Goal: Ask a question

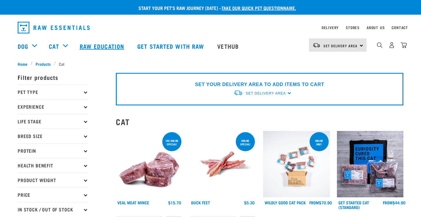
click at [102, 47] on link "Raw Education" at bounding box center [103, 46] width 58 height 24
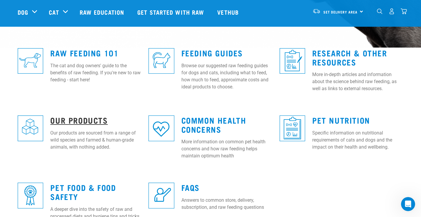
click at [96, 119] on link "Our Products" at bounding box center [78, 120] width 57 height 4
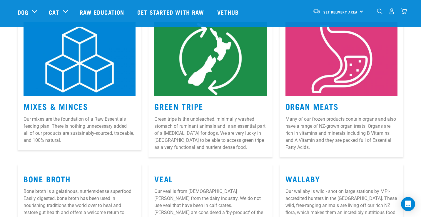
scroll to position [99, 0]
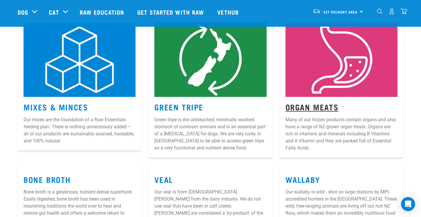
click at [317, 108] on link "Organ Meats" at bounding box center [312, 107] width 53 height 4
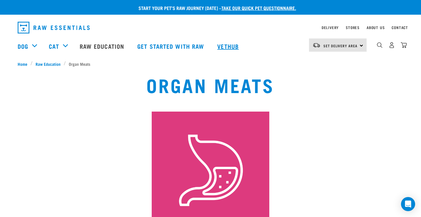
click at [231, 47] on link "Vethub" at bounding box center [229, 46] width 35 height 24
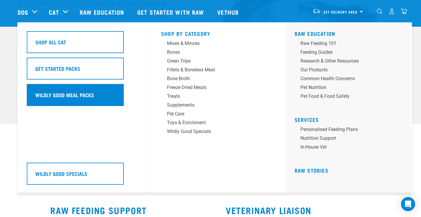
scroll to position [91, 0]
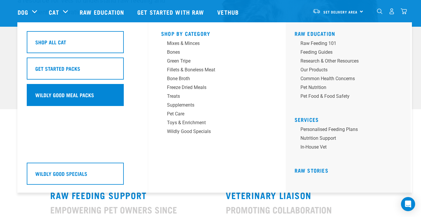
click at [63, 95] on h5 "Wildly Good Meal Packs" at bounding box center [64, 95] width 59 height 8
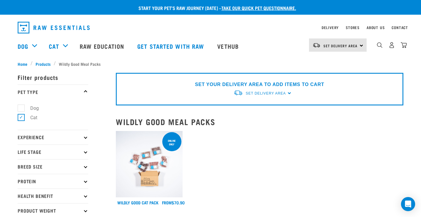
click at [144, 180] on img at bounding box center [149, 164] width 67 height 67
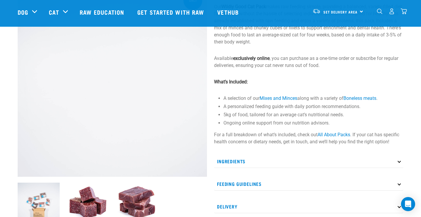
scroll to position [79, 0]
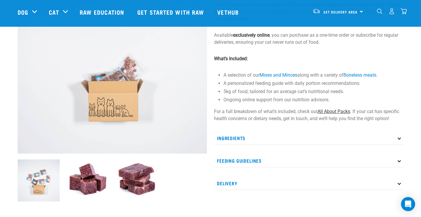
click at [336, 111] on link "All About Packs" at bounding box center [334, 112] width 33 height 6
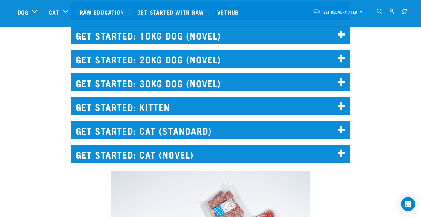
scroll to position [832, 0]
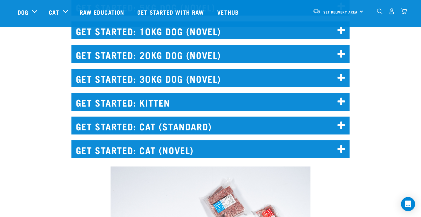
click at [339, 124] on icon at bounding box center [342, 125] width 8 height 9
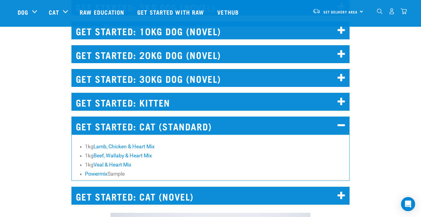
click at [339, 124] on icon at bounding box center [342, 125] width 8 height 9
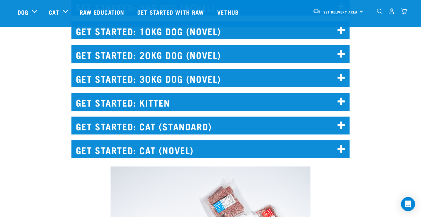
click at [342, 150] on icon at bounding box center [342, 149] width 8 height 9
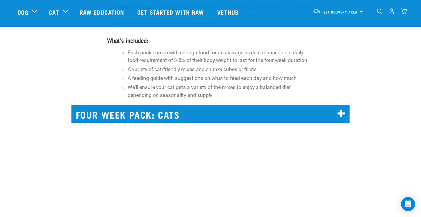
scroll to position [4149, 0]
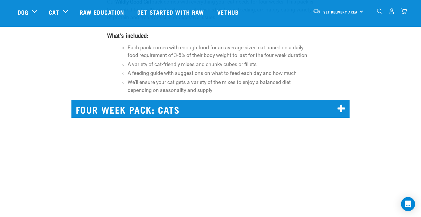
click at [338, 104] on icon at bounding box center [342, 108] width 8 height 9
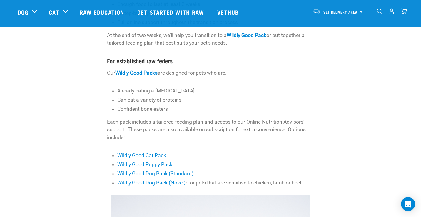
scroll to position [0, 0]
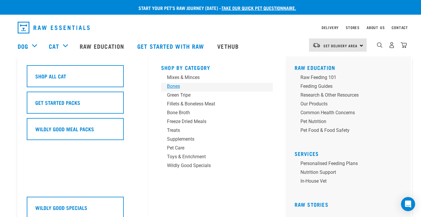
click at [176, 84] on div "Bones" at bounding box center [213, 86] width 92 height 7
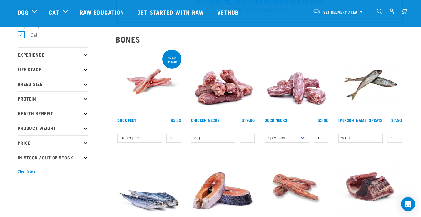
scroll to position [37, 0]
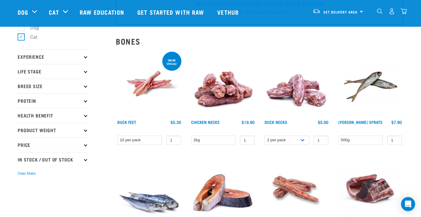
click at [84, 74] on p "Life Stage" at bounding box center [53, 71] width 71 height 15
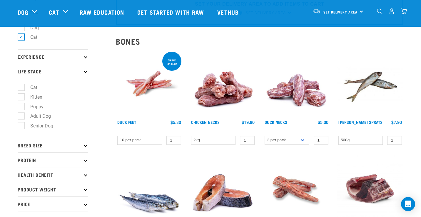
click at [21, 88] on label "Cat" at bounding box center [30, 87] width 19 height 7
click at [20, 88] on input "Cat" at bounding box center [20, 87] width 4 height 4
checkbox input "true"
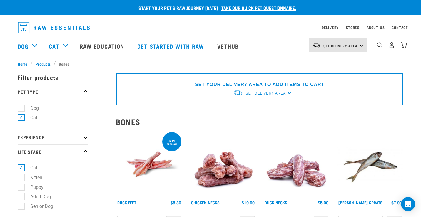
click at [87, 138] on p "Experience" at bounding box center [53, 137] width 71 height 15
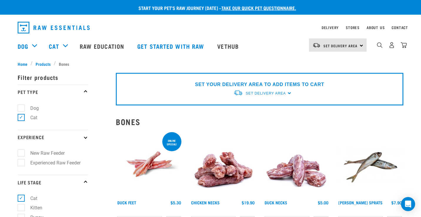
click at [25, 163] on label "Experienced Raw Feeder" at bounding box center [52, 162] width 62 height 7
click at [21, 163] on input "Experienced Raw Feeder" at bounding box center [20, 162] width 4 height 4
checkbox input "true"
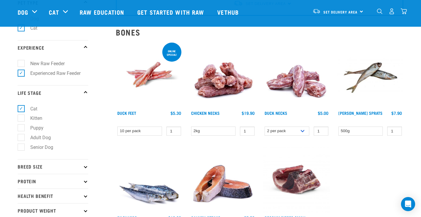
scroll to position [101, 0]
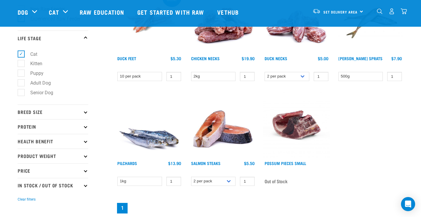
click at [79, 114] on p "Breed Size" at bounding box center [53, 112] width 71 height 15
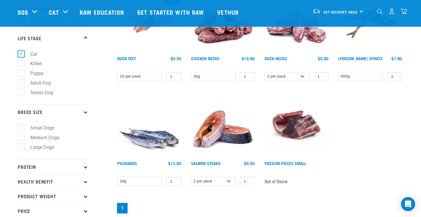
click at [86, 168] on icon at bounding box center [85, 166] width 3 height 3
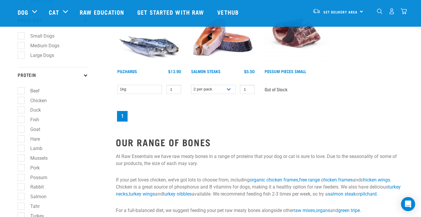
scroll to position [221, 0]
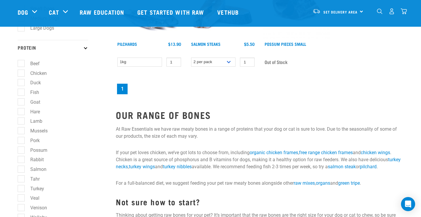
click at [85, 49] on icon at bounding box center [85, 47] width 3 height 3
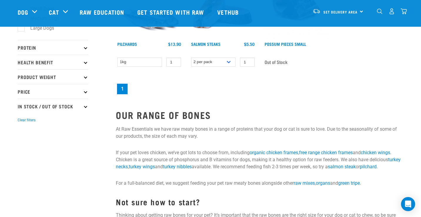
click at [86, 64] on icon at bounding box center [85, 62] width 3 height 3
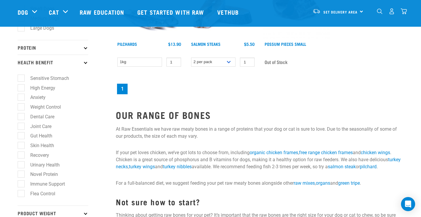
click at [23, 107] on label "Weight Control" at bounding box center [42, 107] width 42 height 7
click at [21, 107] on input "Weight Control" at bounding box center [20, 106] width 4 height 4
checkbox input "true"
click at [21, 120] on label "Dental Care" at bounding box center [39, 116] width 36 height 7
click at [21, 118] on input "Dental Care" at bounding box center [20, 116] width 4 height 4
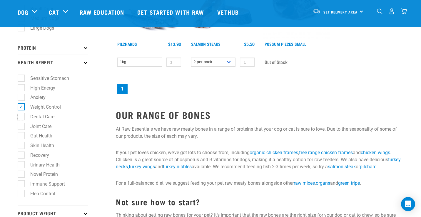
checkbox input "true"
click at [21, 129] on label "Joint Care" at bounding box center [37, 126] width 33 height 7
click at [21, 127] on input "Joint Care" at bounding box center [20, 126] width 4 height 4
checkbox input "true"
click at [21, 139] on label "Gut Health" at bounding box center [38, 135] width 34 height 7
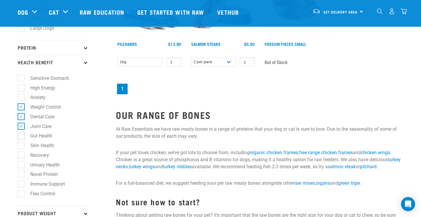
click at [21, 137] on input "Gut Health" at bounding box center [20, 135] width 4 height 4
checkbox input "true"
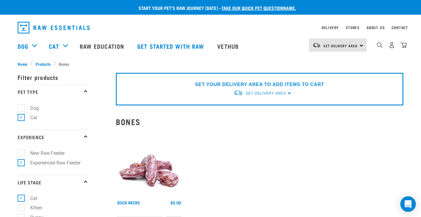
click at [409, 202] on icon "Open Intercom Messenger" at bounding box center [408, 205] width 7 height 8
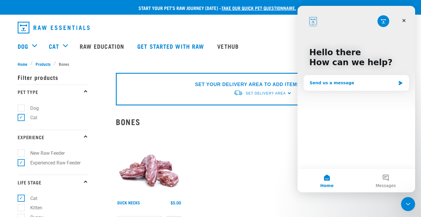
click at [390, 83] on div "Send us a message" at bounding box center [353, 83] width 86 height 6
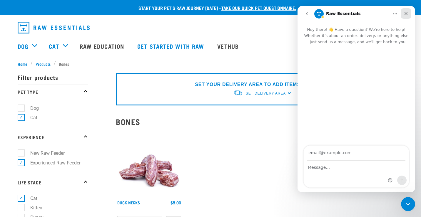
click at [407, 14] on icon "Close" at bounding box center [406, 13] width 3 height 3
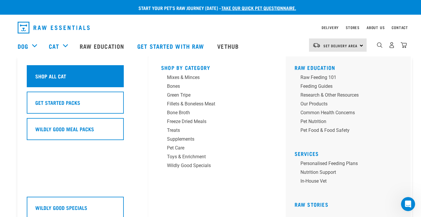
click at [51, 82] on div "Shop All Cat" at bounding box center [75, 76] width 97 height 22
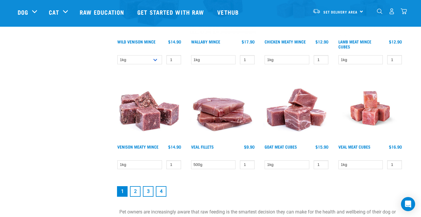
scroll to position [787, 0]
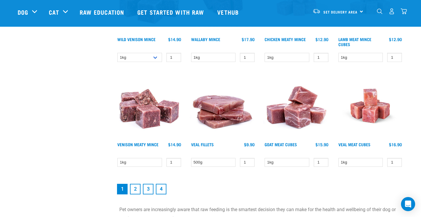
click at [134, 187] on link "2" at bounding box center [135, 189] width 11 height 11
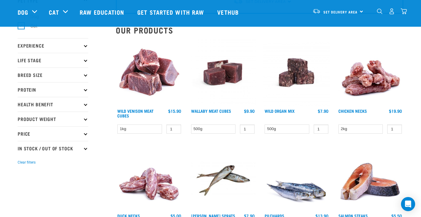
scroll to position [52, 0]
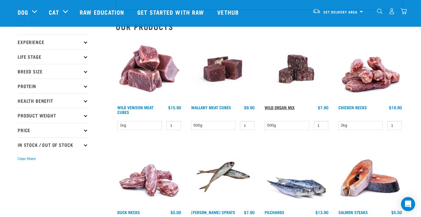
click at [281, 107] on link "Wild Organ Mix" at bounding box center [280, 108] width 30 height 2
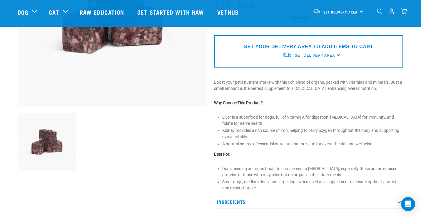
scroll to position [167, 0]
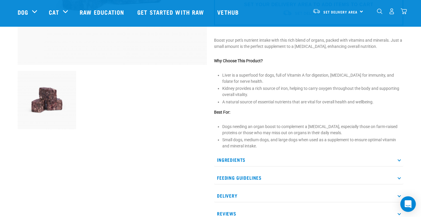
click at [406, 207] on icon "Open Intercom Messenger" at bounding box center [408, 205] width 7 height 8
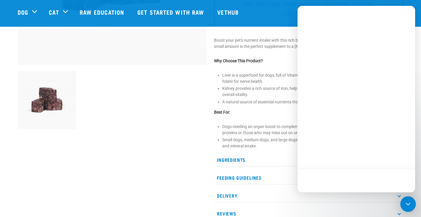
scroll to position [0, 0]
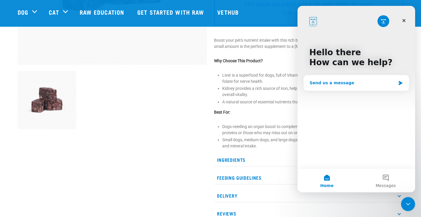
click at [370, 83] on div "Send us a message" at bounding box center [353, 83] width 86 height 6
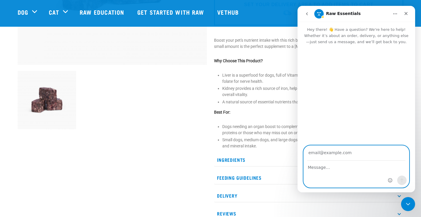
click at [358, 168] on textarea "Message…" at bounding box center [356, 166] width 105 height 10
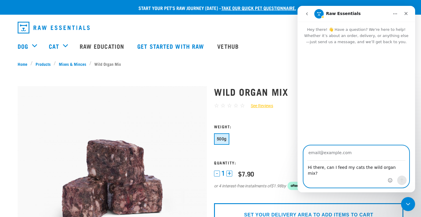
click at [322, 168] on textarea "Hi there, can I feed my cats the wild organ mix?" at bounding box center [356, 169] width 105 height 16
type textarea "Hi, can I feed my cats the wild organ mix?"
click at [338, 154] on input "Your email" at bounding box center [357, 153] width 98 height 15
drag, startPoint x: 350, startPoint y: 154, endPoint x: 337, endPoint y: 154, distance: 12.7
click at [337, 154] on input "barrettmuraahi.admin@proton.me" at bounding box center [357, 153] width 98 height 15
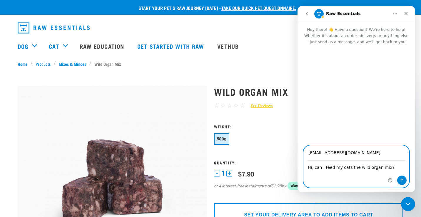
type input "barrettmuraahi@proton.me"
click at [402, 179] on icon "Send a message…" at bounding box center [402, 181] width 3 height 4
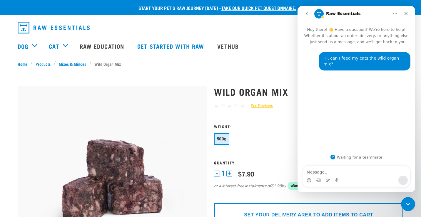
click at [308, 15] on icon "go back" at bounding box center [307, 13] width 5 height 5
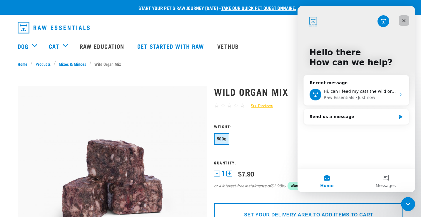
click at [405, 20] on icon "Close" at bounding box center [404, 20] width 5 height 5
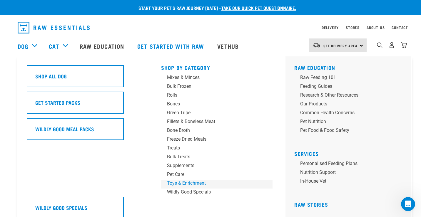
click at [187, 188] on link "Toys & Enrichment" at bounding box center [217, 184] width 112 height 9
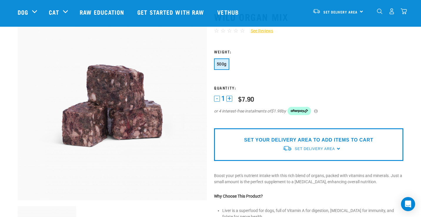
scroll to position [144, 0]
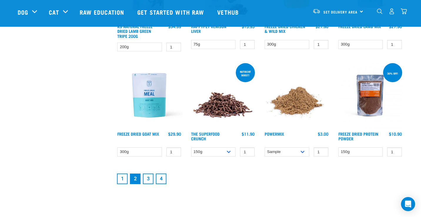
scroll to position [787, 0]
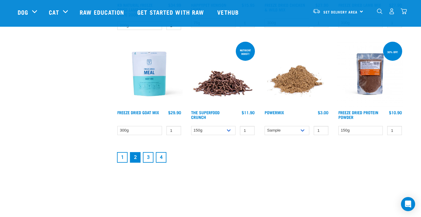
click at [145, 154] on link "3" at bounding box center [148, 157] width 11 height 11
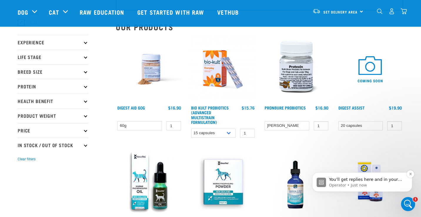
click at [375, 179] on p "You’ll get replies here and in your email: ✉️ barrettmuraahi@proton.me Our usua…" at bounding box center [367, 180] width 76 height 6
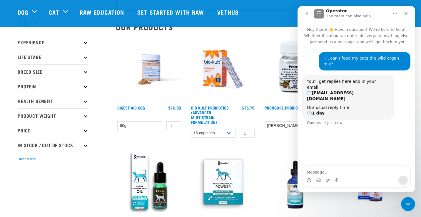
click at [396, 13] on icon "Home" at bounding box center [395, 13] width 5 height 5
click at [258, 48] on div "Bio Kult Probiotics (Advanced Multistrain Formulation) 1 0" at bounding box center [223, 89] width 74 height 112
click at [404, 201] on icon "Close Intercom Messenger" at bounding box center [407, 203] width 7 height 7
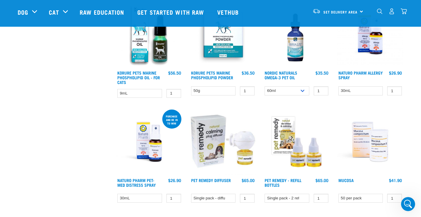
scroll to position [134, 0]
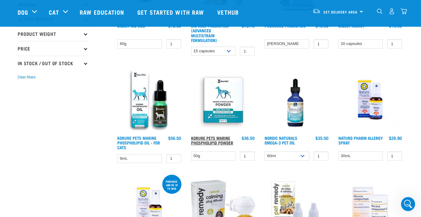
click at [213, 139] on link "Korure Pets Marine Phospholipid Powder" at bounding box center [212, 140] width 42 height 7
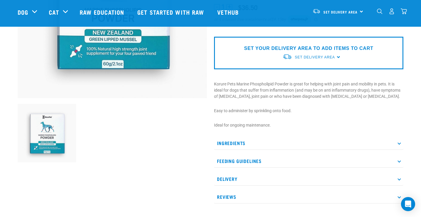
scroll to position [137, 0]
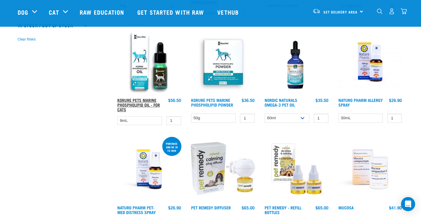
click at [145, 100] on link "Korure Pets Marine Phospholipid Oil - for Cats" at bounding box center [138, 104] width 43 height 11
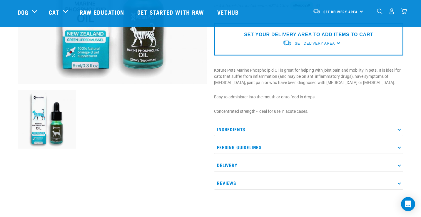
scroll to position [150, 0]
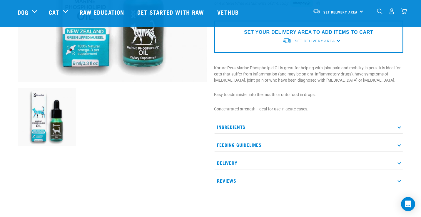
click at [257, 146] on p "Feeding Guidelines" at bounding box center [309, 145] width 190 height 13
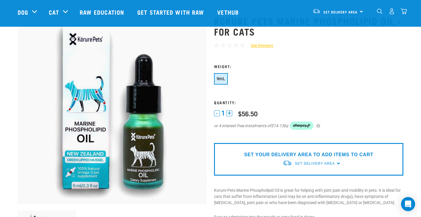
scroll to position [6, 0]
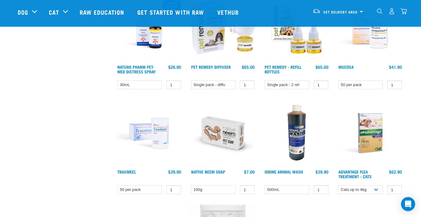
scroll to position [329, 0]
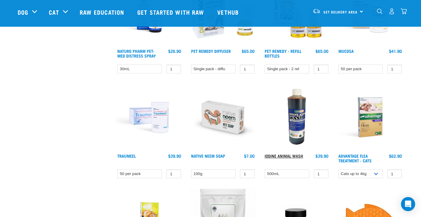
click at [290, 155] on link "Iodine Animal Wash" at bounding box center [284, 156] width 39 height 2
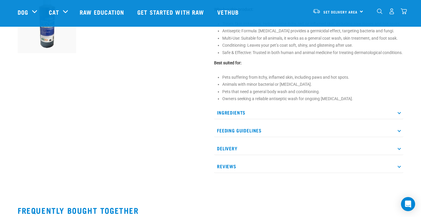
scroll to position [248, 0]
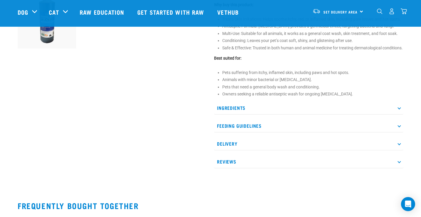
click at [253, 129] on p "Feeding Guidelines" at bounding box center [309, 125] width 190 height 13
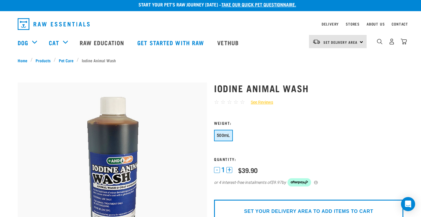
scroll to position [0, 0]
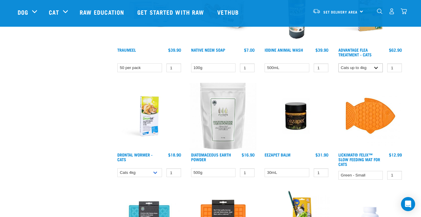
scroll to position [435, 0]
click at [219, 154] on link "Diatomaceous Earth Powder" at bounding box center [211, 157] width 40 height 7
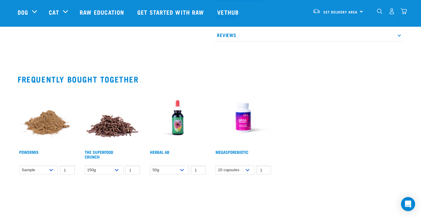
scroll to position [437, 0]
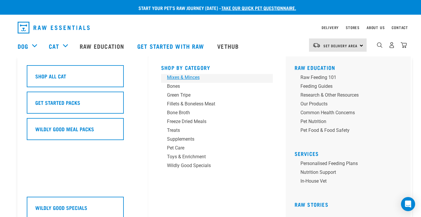
click at [182, 79] on div "Mixes & Minces" at bounding box center [213, 77] width 92 height 7
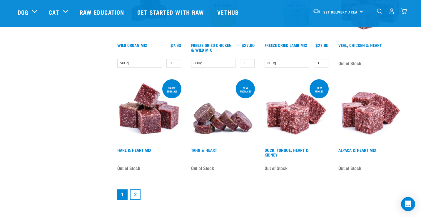
scroll to position [745, 0]
